Goal: Information Seeking & Learning: Compare options

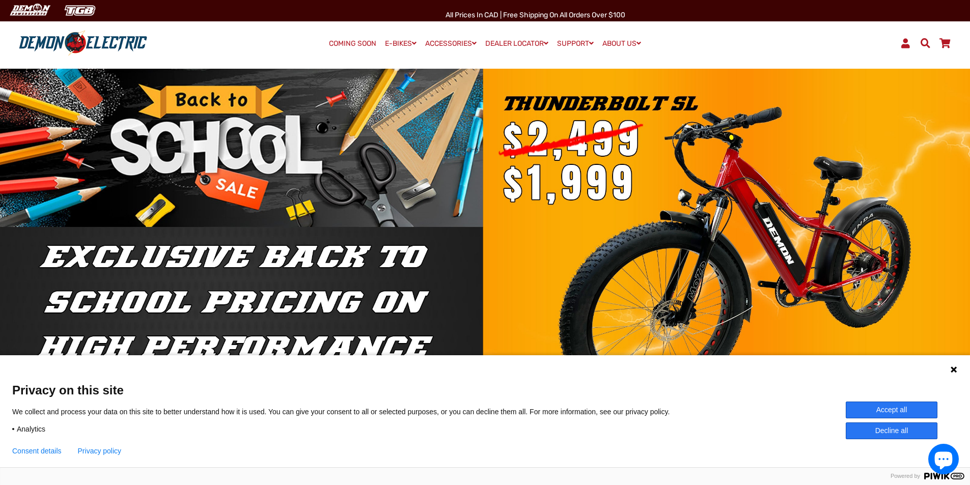
click at [873, 410] on button "Accept all" at bounding box center [892, 410] width 92 height 17
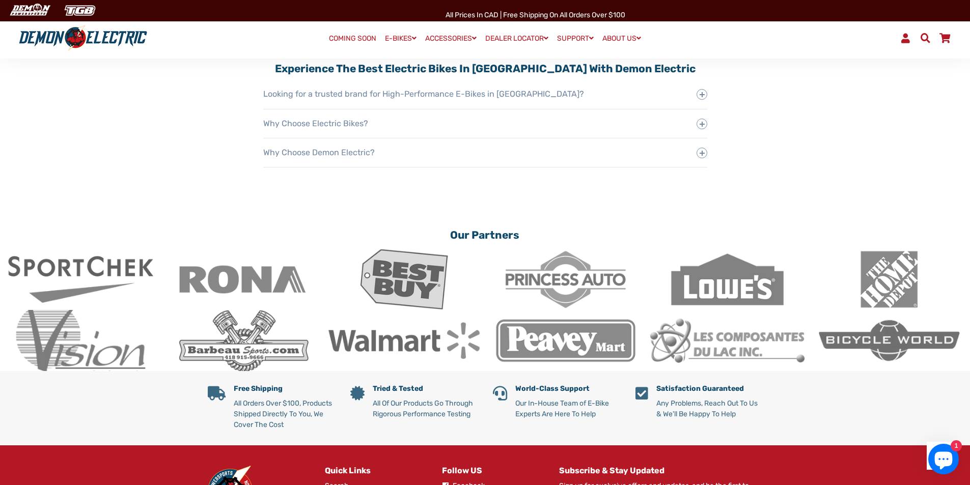
scroll to position [1833, 0]
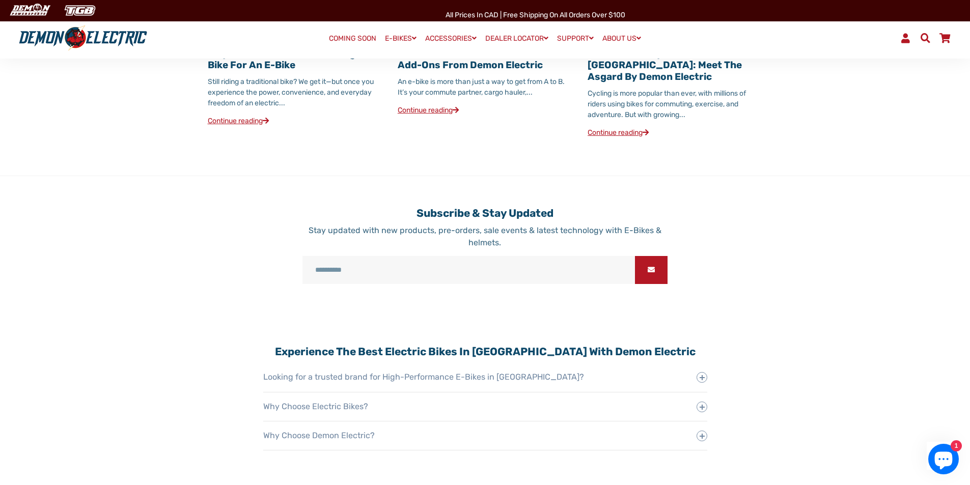
drag, startPoint x: 842, startPoint y: 323, endPoint x: 812, endPoint y: 221, distance: 106.2
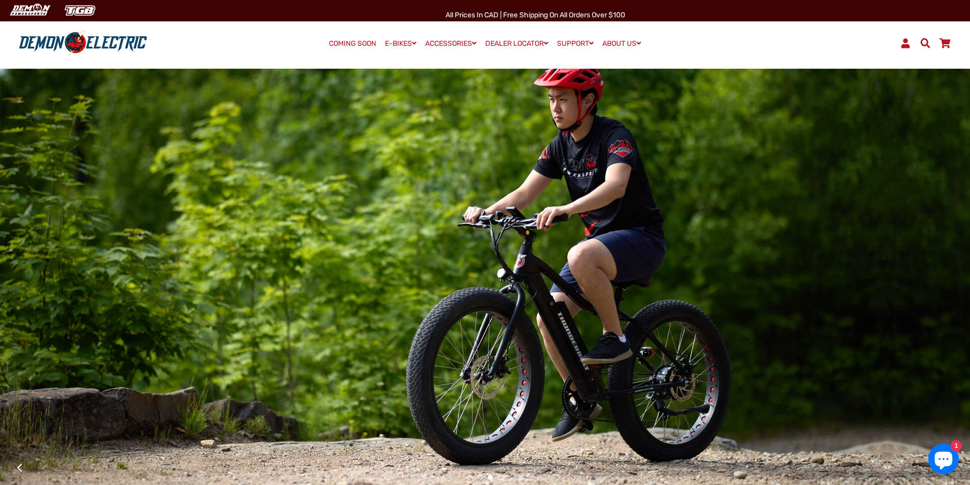
scroll to position [0, 0]
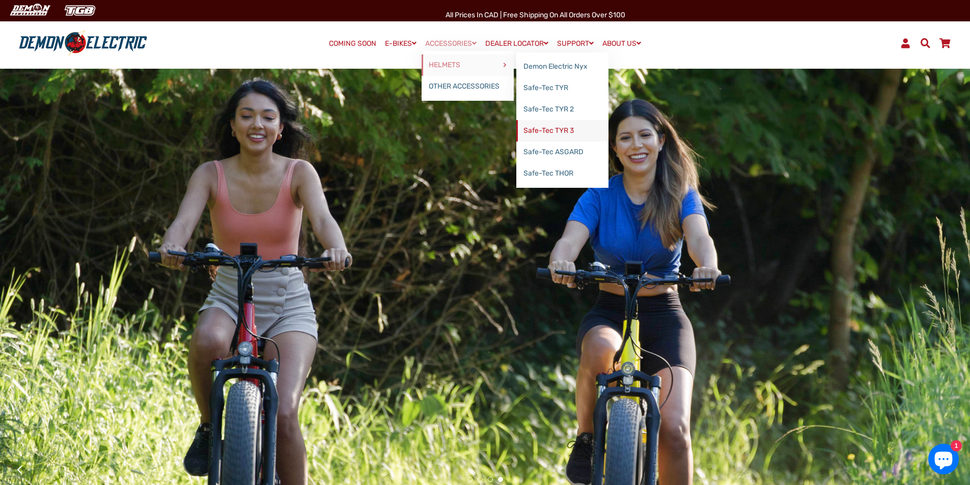
click at [570, 130] on link "Safe-Tec TYR 3" at bounding box center [562, 130] width 92 height 21
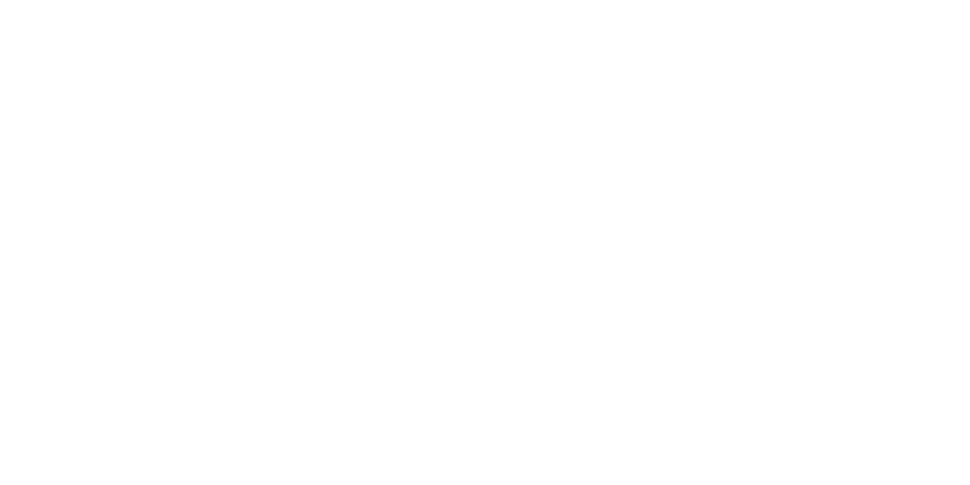
select select "******"
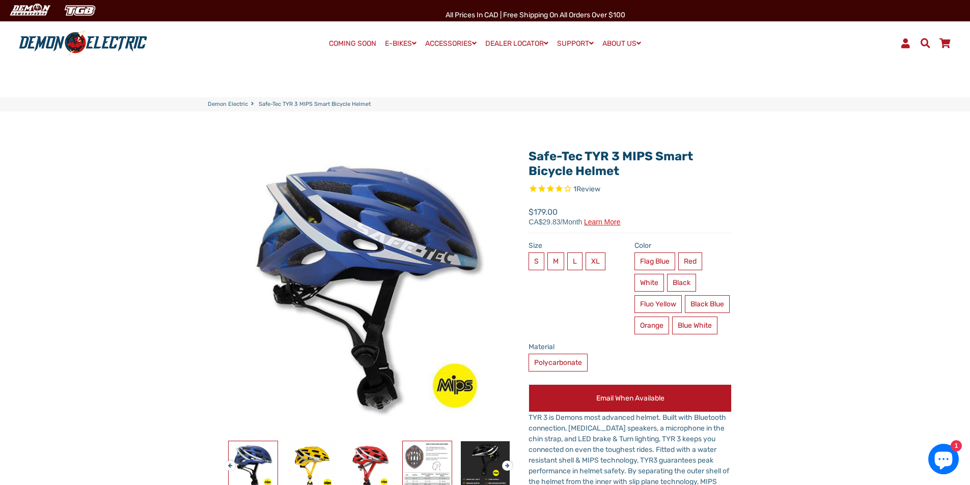
click at [427, 460] on img at bounding box center [427, 465] width 49 height 49
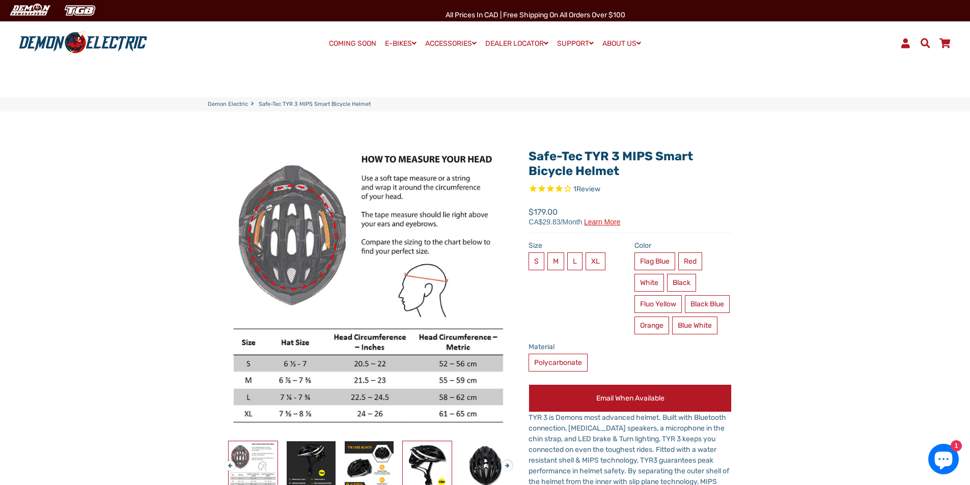
click at [426, 461] on img at bounding box center [427, 465] width 49 height 49
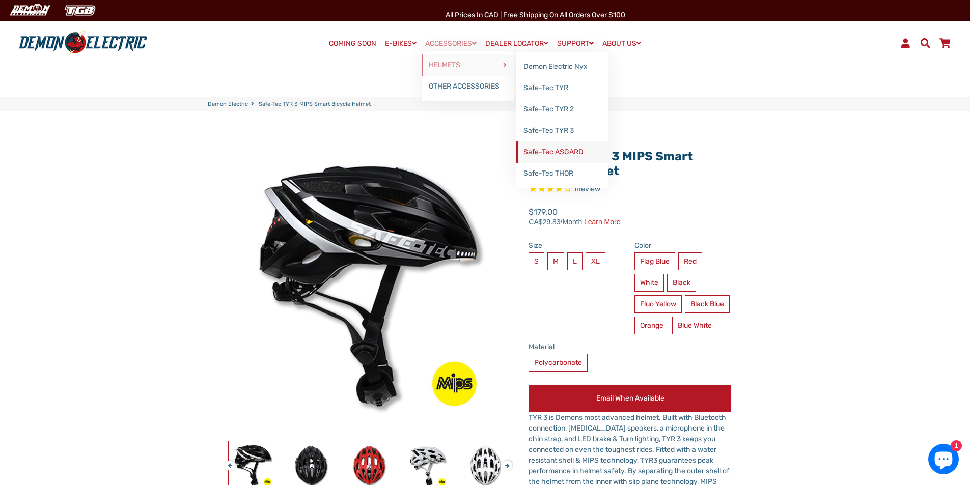
click at [593, 155] on link "Safe-Tec ASGARD" at bounding box center [562, 152] width 92 height 21
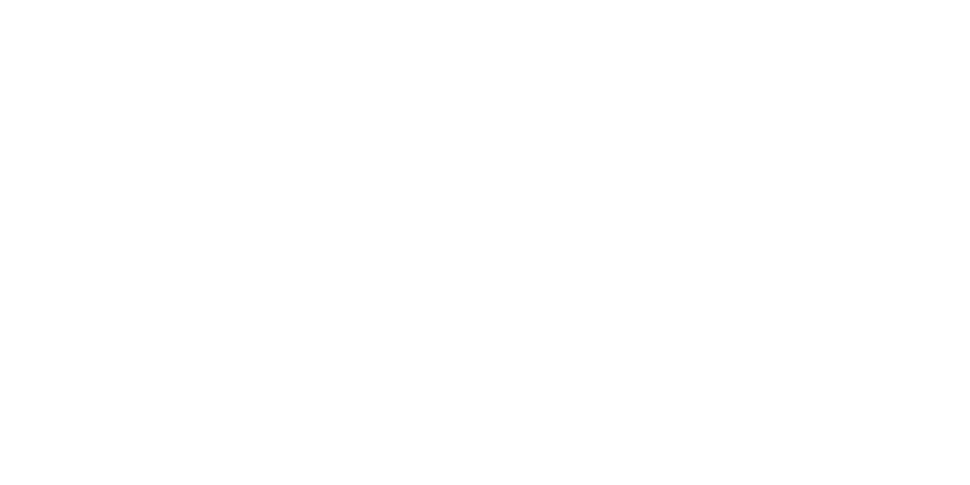
select select "******"
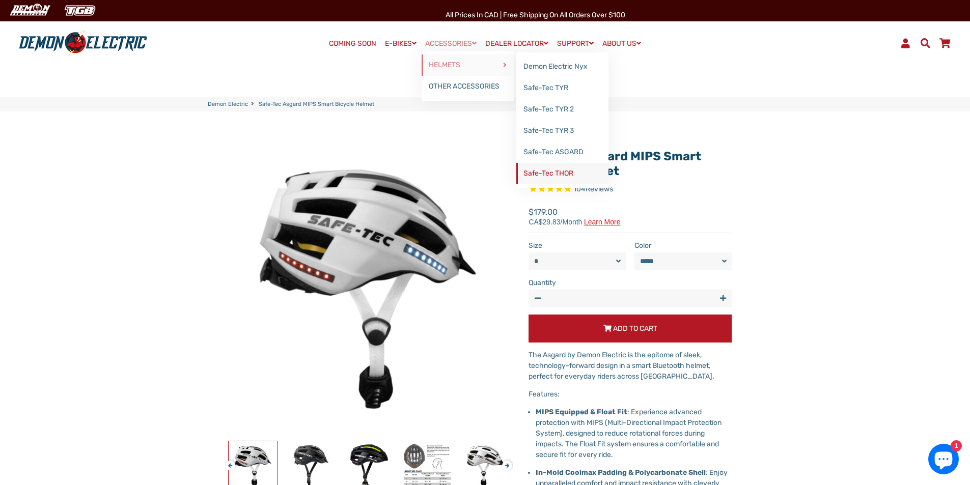
click at [561, 173] on link "Safe-Tec THOR" at bounding box center [562, 173] width 92 height 21
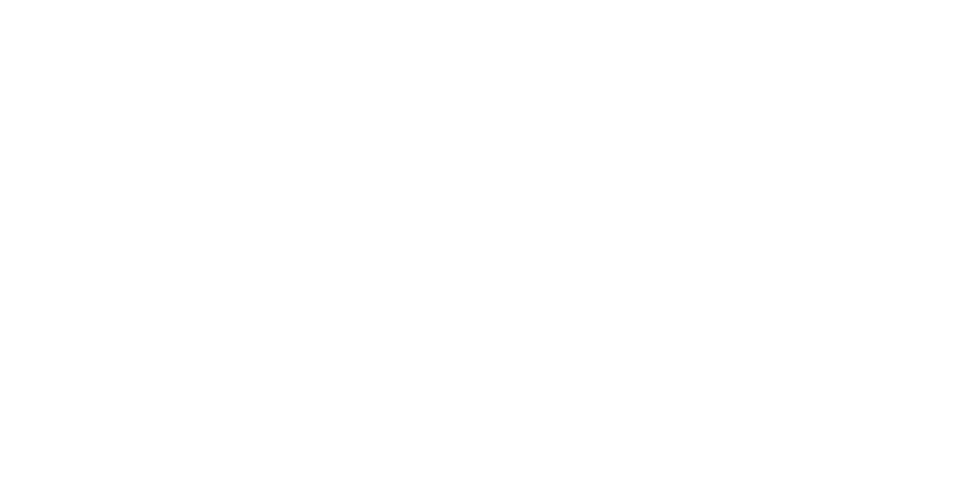
select select "******"
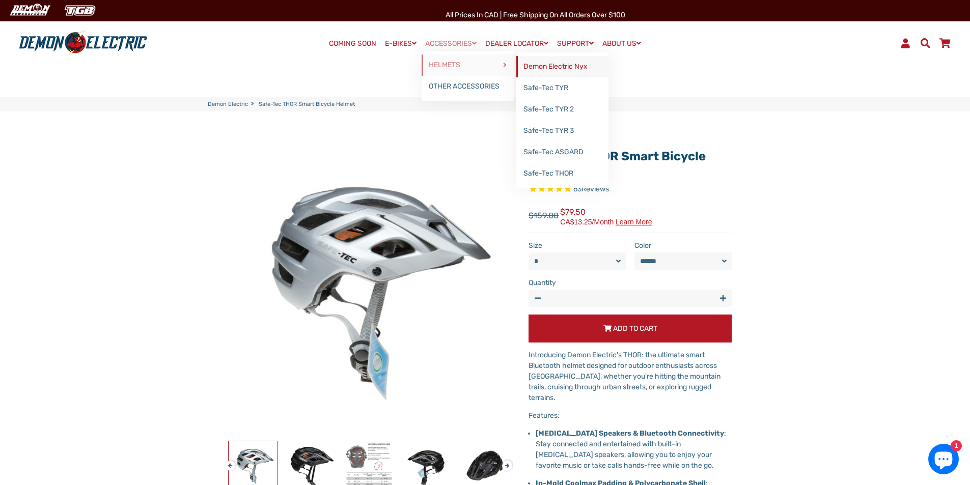
click at [542, 67] on link "Demon Electric Nyx" at bounding box center [562, 66] width 92 height 21
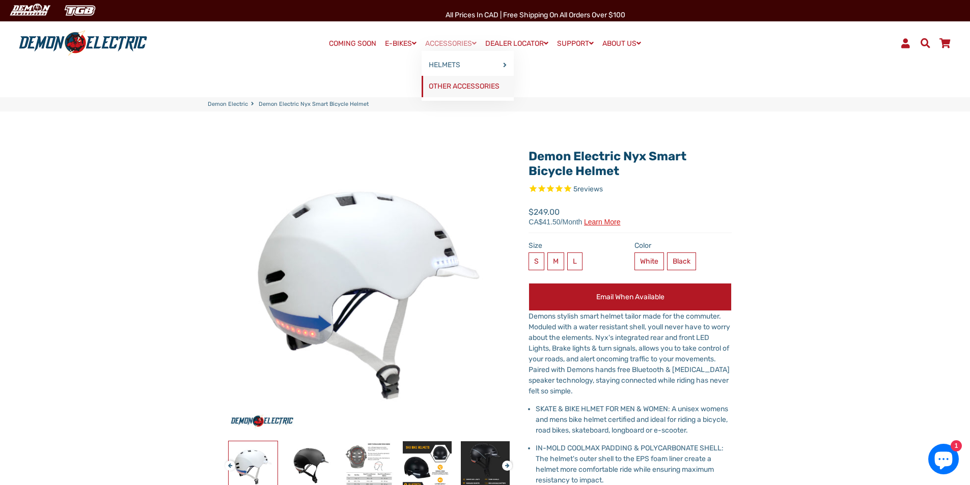
click at [473, 86] on link "OTHER ACCESSORIES" at bounding box center [468, 86] width 92 height 21
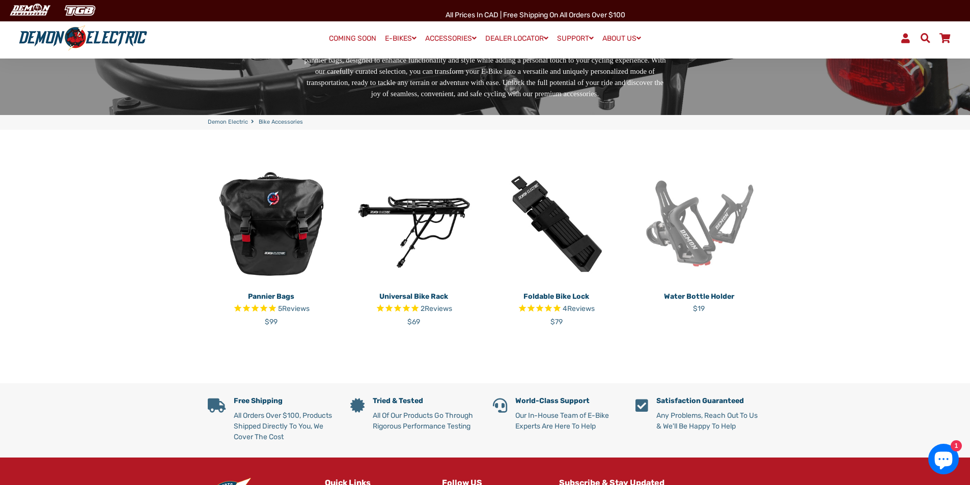
scroll to position [204, 0]
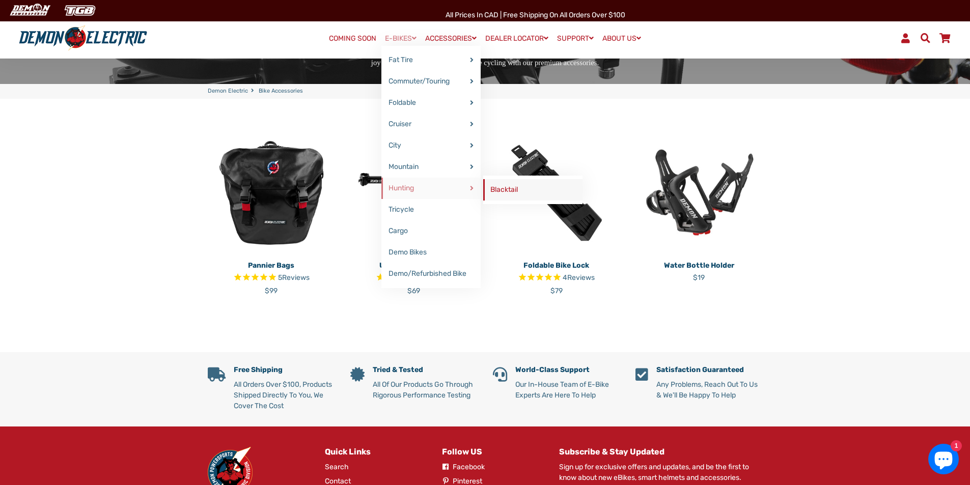
click at [534, 188] on link "Blacktail" at bounding box center [532, 189] width 99 height 21
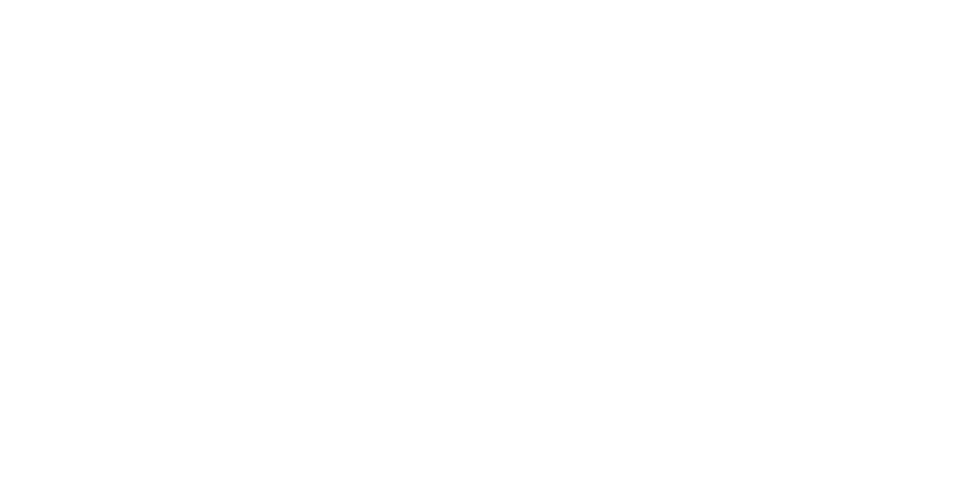
select select "******"
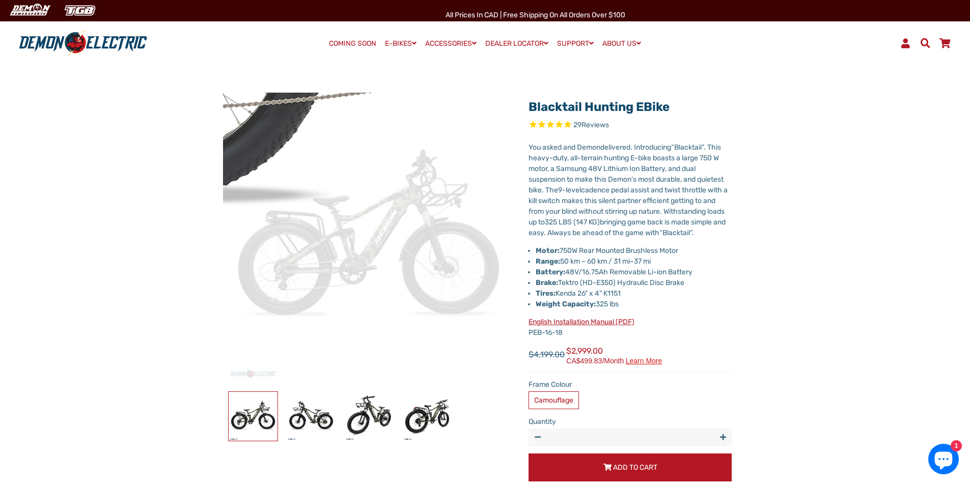
scroll to position [102, 0]
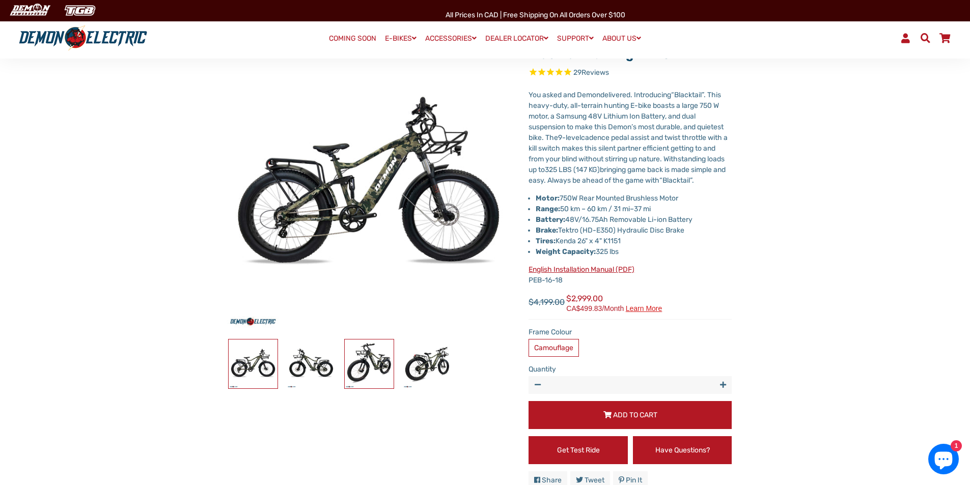
drag, startPoint x: 372, startPoint y: 373, endPoint x: 408, endPoint y: 378, distance: 36.1
click at [373, 373] on img at bounding box center [369, 364] width 49 height 49
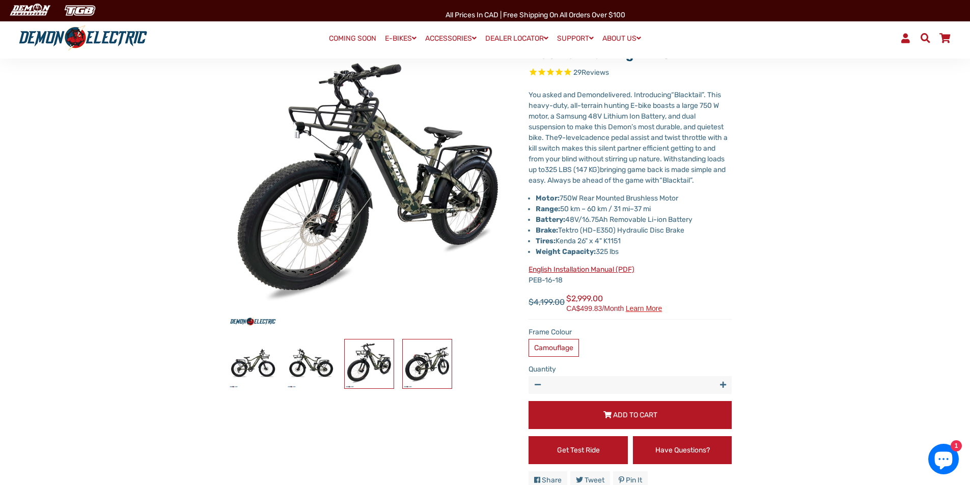
click at [430, 380] on img at bounding box center [427, 364] width 49 height 49
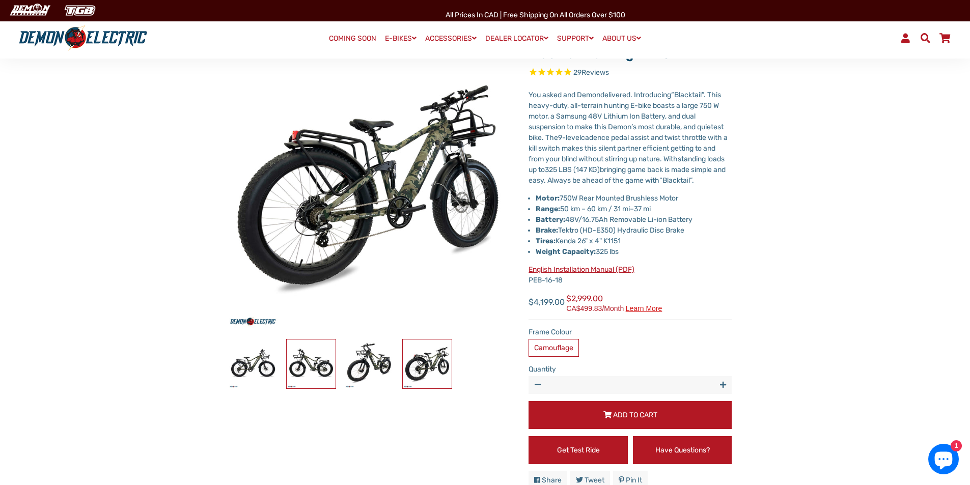
click at [298, 376] on img at bounding box center [311, 364] width 49 height 49
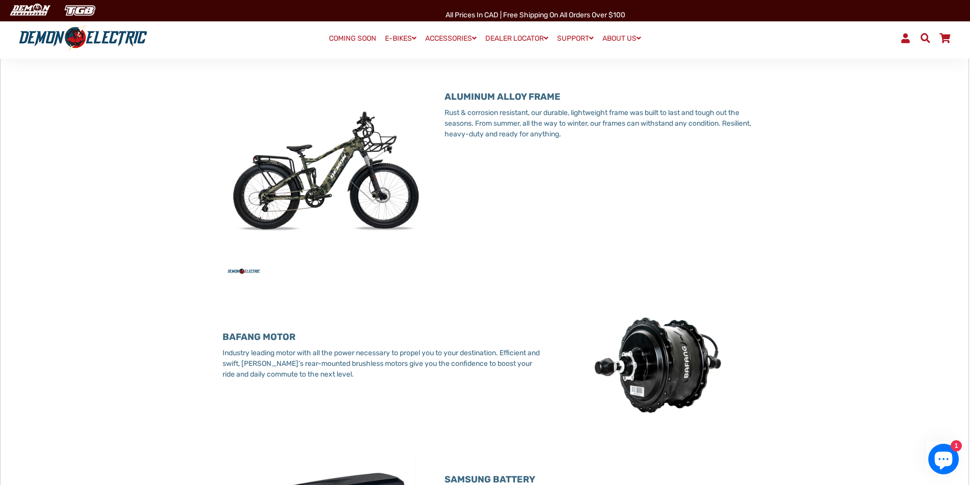
scroll to position [611, 0]
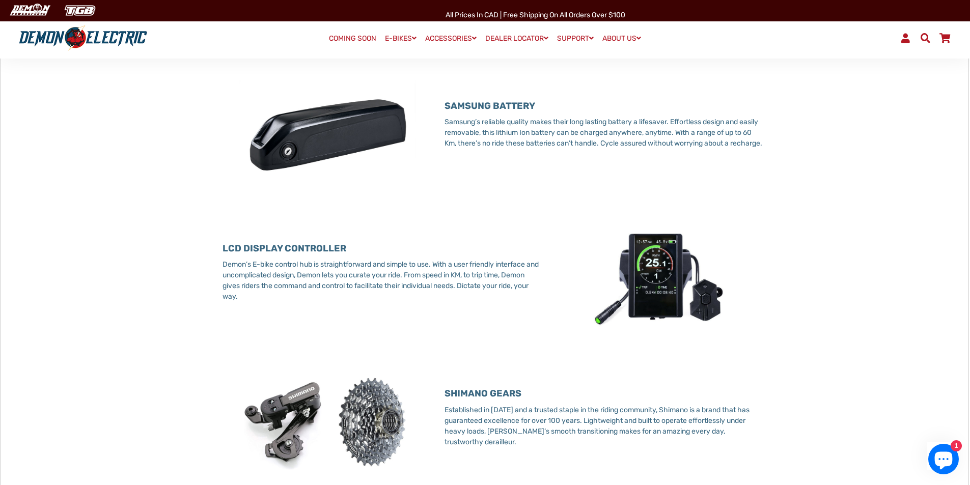
drag, startPoint x: 887, startPoint y: 284, endPoint x: 887, endPoint y: 346, distance: 62.1
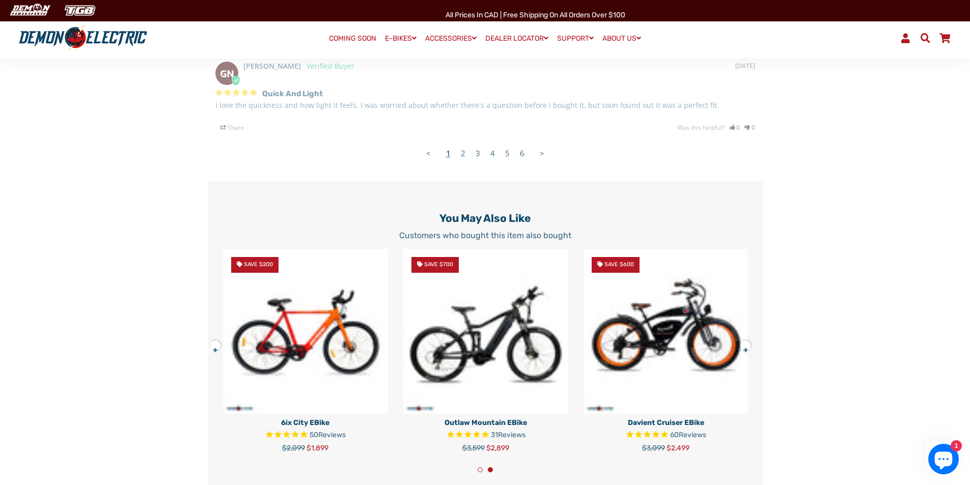
scroll to position [2341, 0]
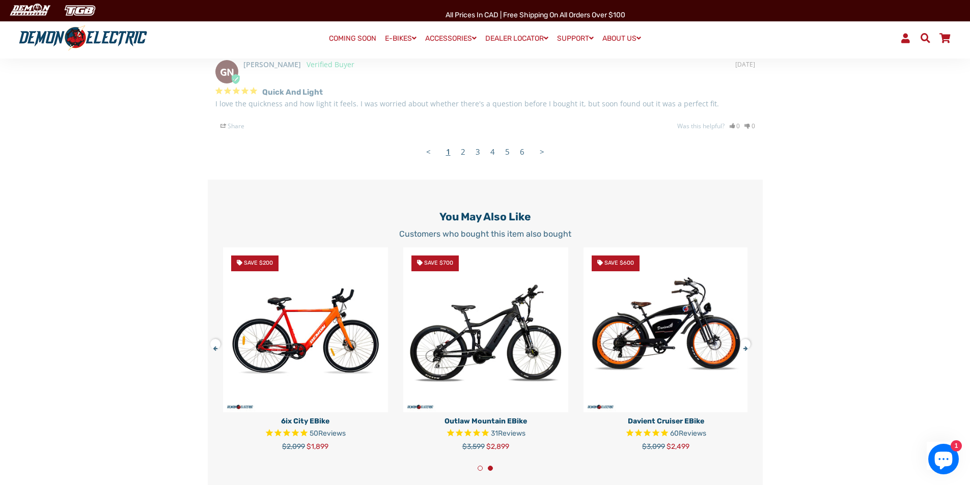
drag, startPoint x: 881, startPoint y: 232, endPoint x: 875, endPoint y: 180, distance: 52.3
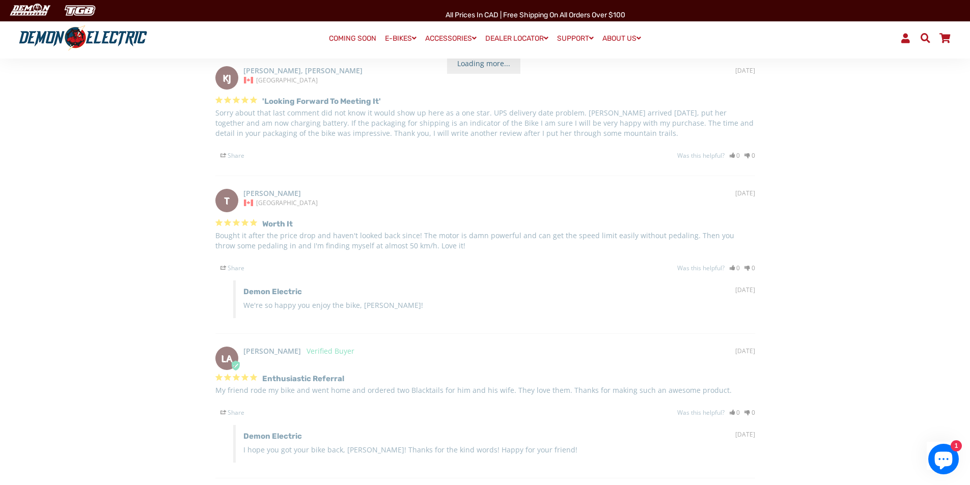
scroll to position [665, 0]
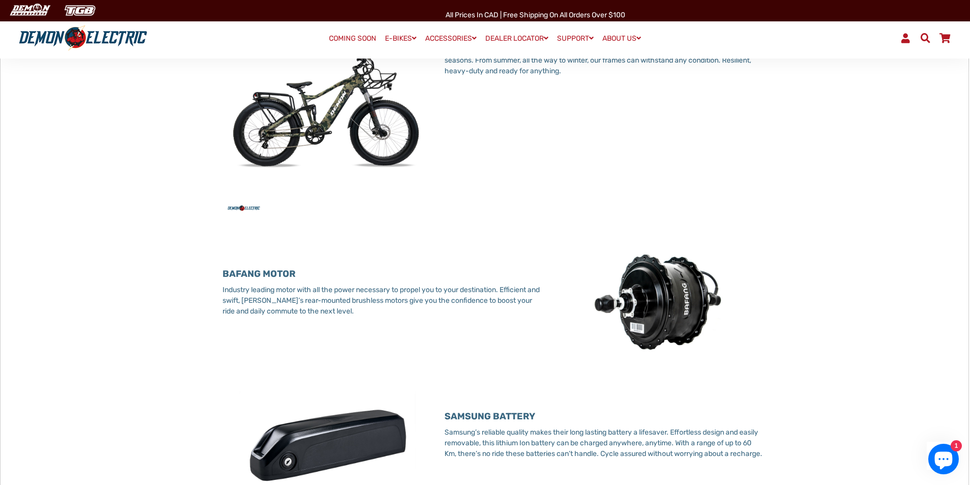
drag, startPoint x: 890, startPoint y: 329, endPoint x: 826, endPoint y: 133, distance: 206.3
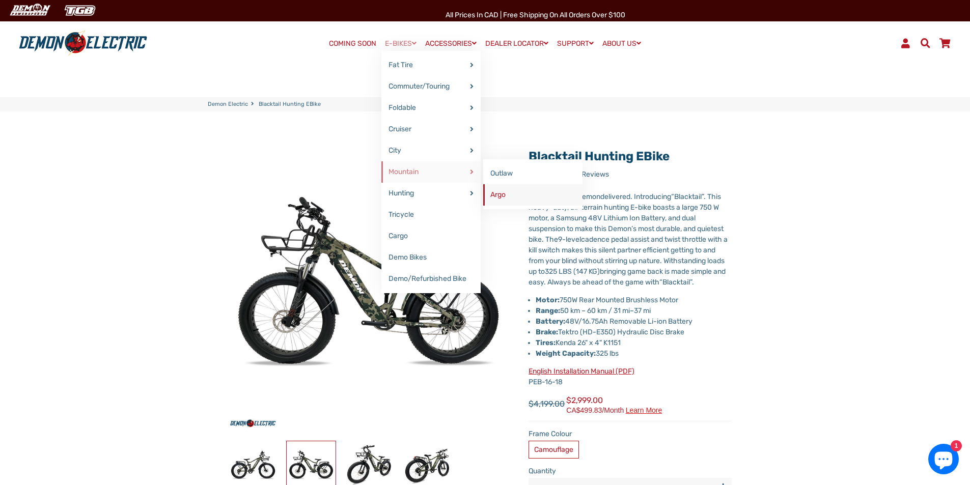
click at [503, 193] on link "Argo" at bounding box center [532, 194] width 99 height 21
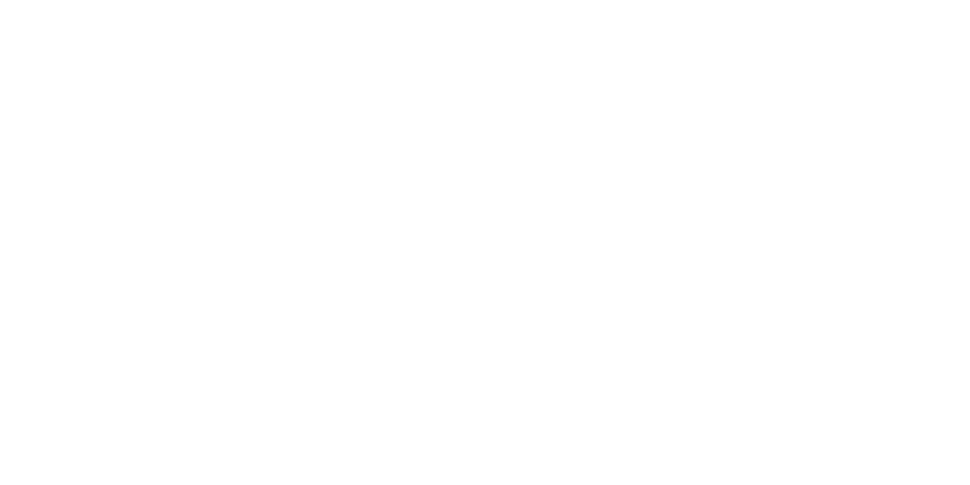
select select "******"
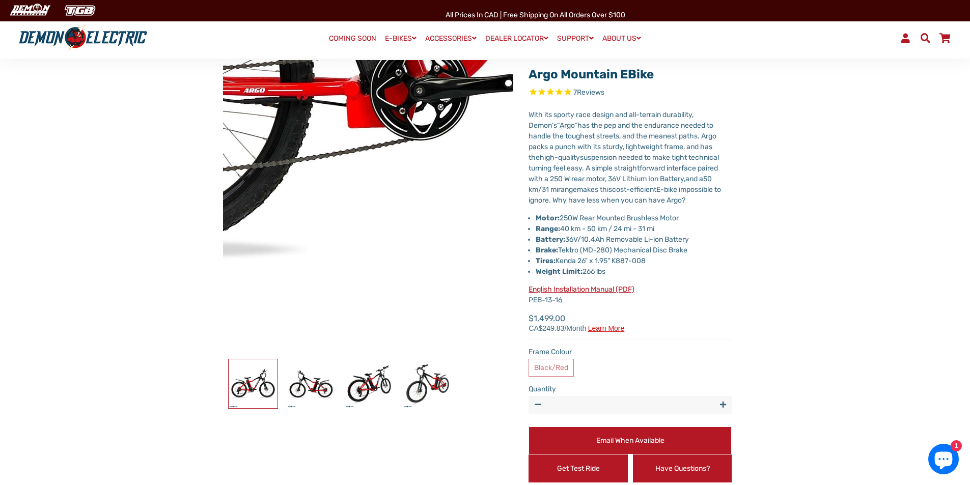
scroll to position [153, 0]
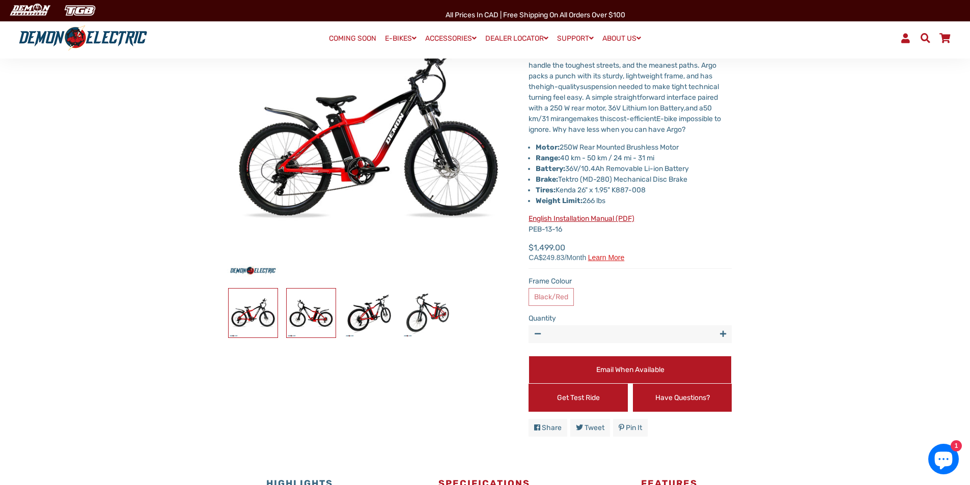
click at [317, 322] on img at bounding box center [311, 313] width 49 height 49
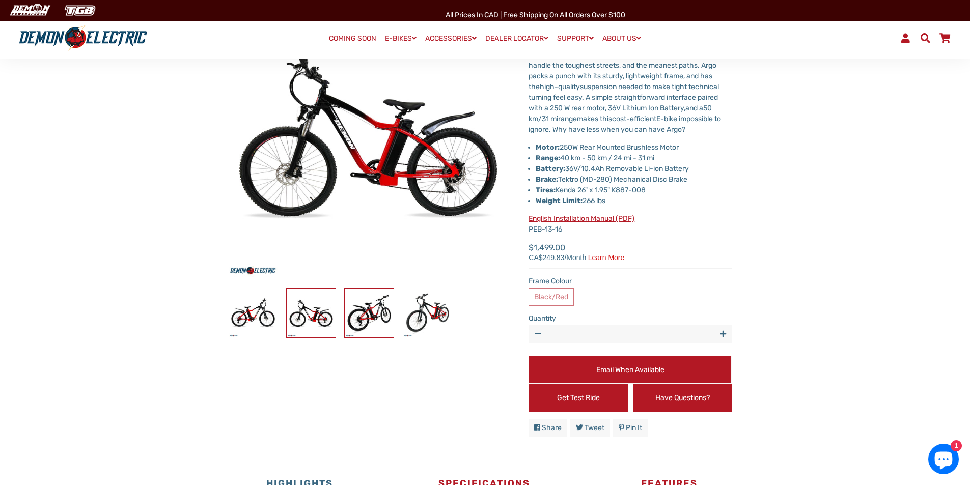
click at [366, 319] on img at bounding box center [369, 313] width 49 height 49
click at [420, 306] on img at bounding box center [427, 313] width 49 height 49
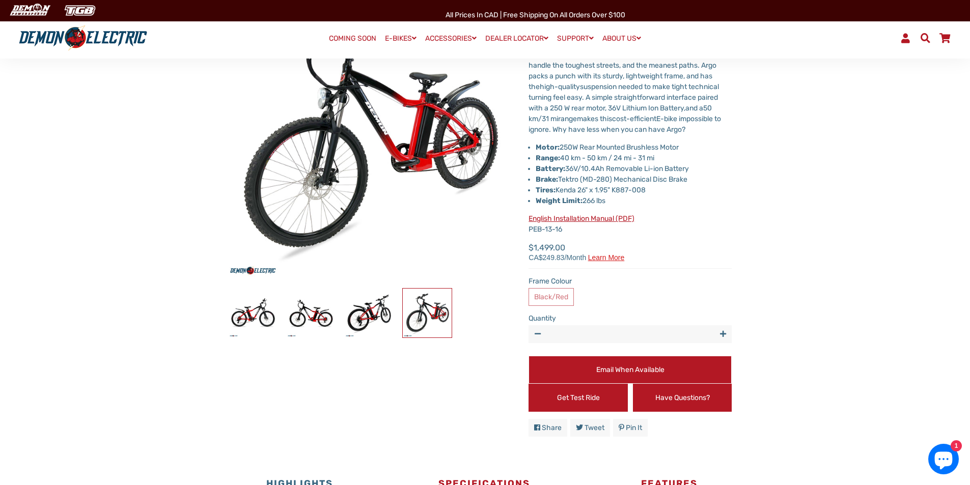
scroll to position [109, 0]
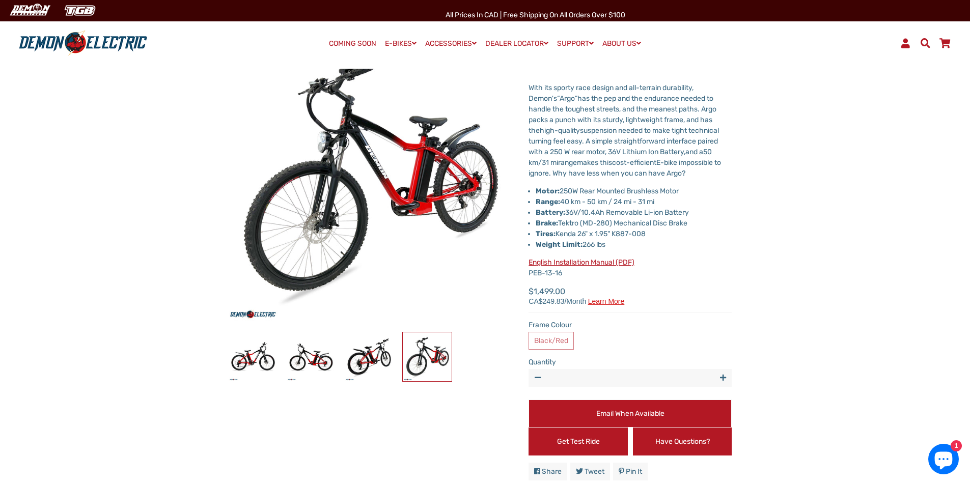
drag, startPoint x: 783, startPoint y: 251, endPoint x: 716, endPoint y: 175, distance: 100.3
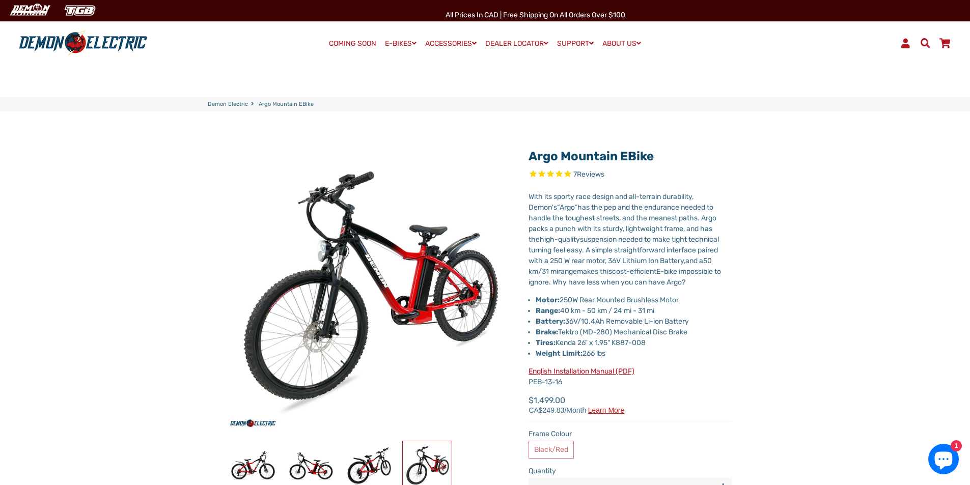
click at [231, 101] on link "Demon Electric" at bounding box center [228, 104] width 40 height 9
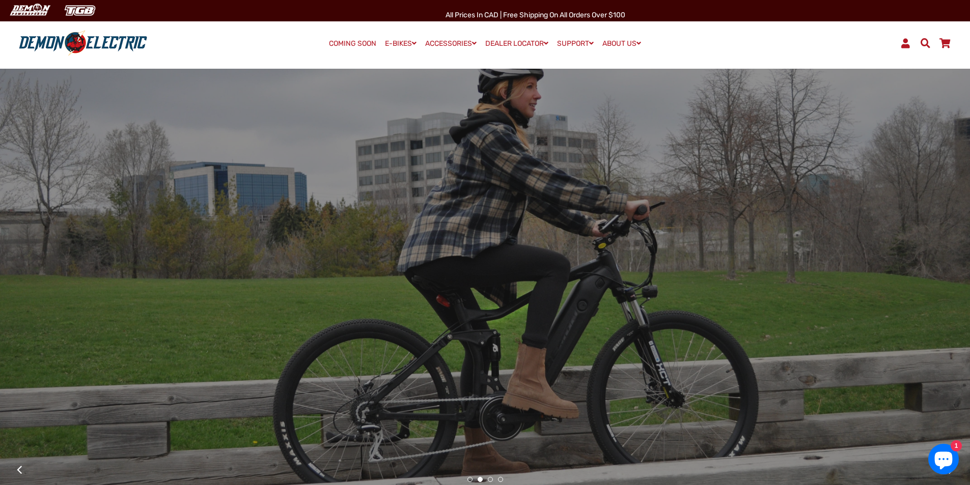
click at [355, 43] on link "COMING SOON" at bounding box center [352, 44] width 54 height 14
